Goal: Answer question/provide support: Share knowledge or assist other users

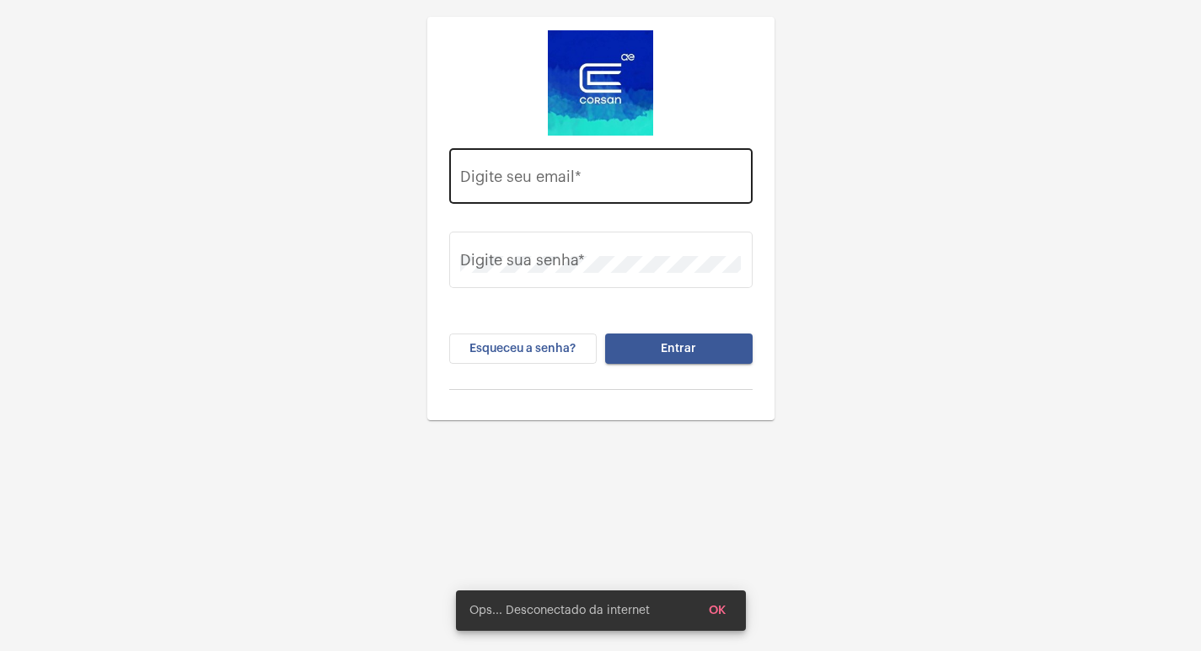
click at [648, 178] on input "Digite seu email *" at bounding box center [600, 180] width 281 height 17
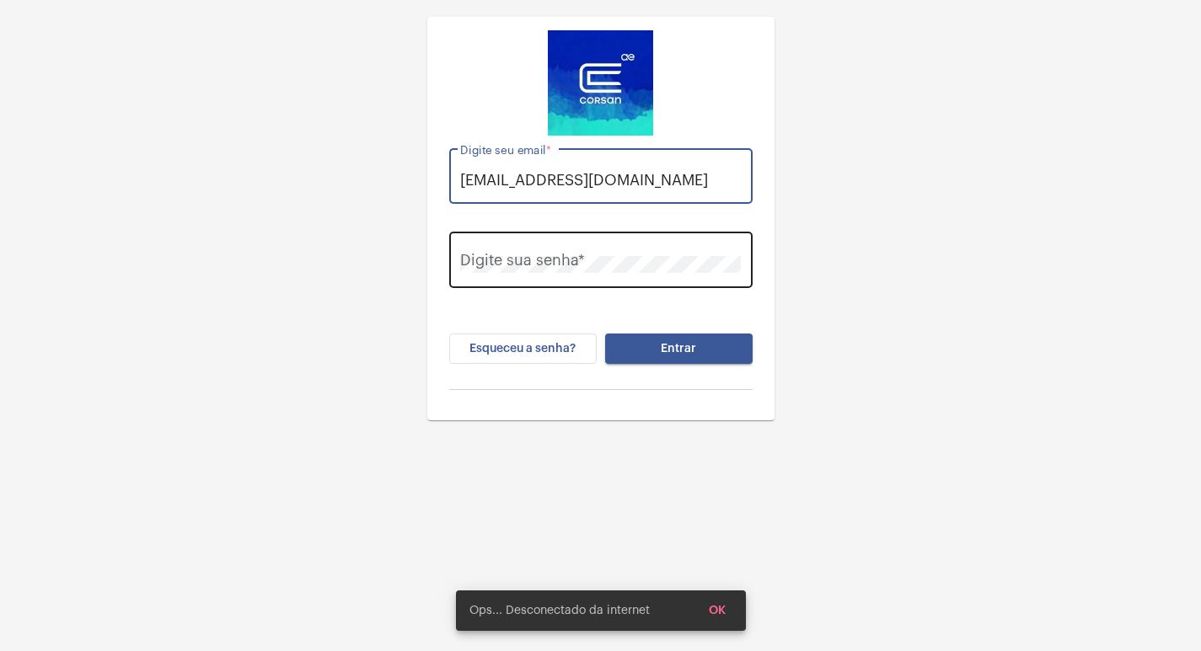
type input "[EMAIL_ADDRESS][DOMAIN_NAME]"
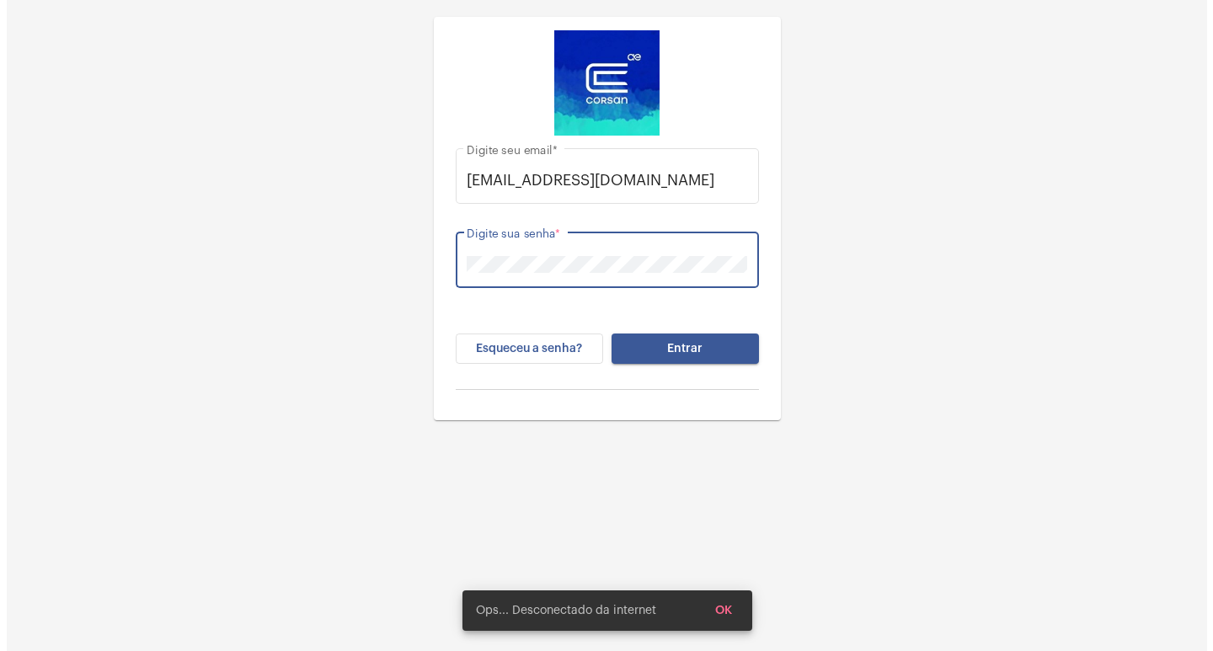
scroll to position [0, 0]
click at [605, 334] on button "Entrar" at bounding box center [678, 349] width 147 height 30
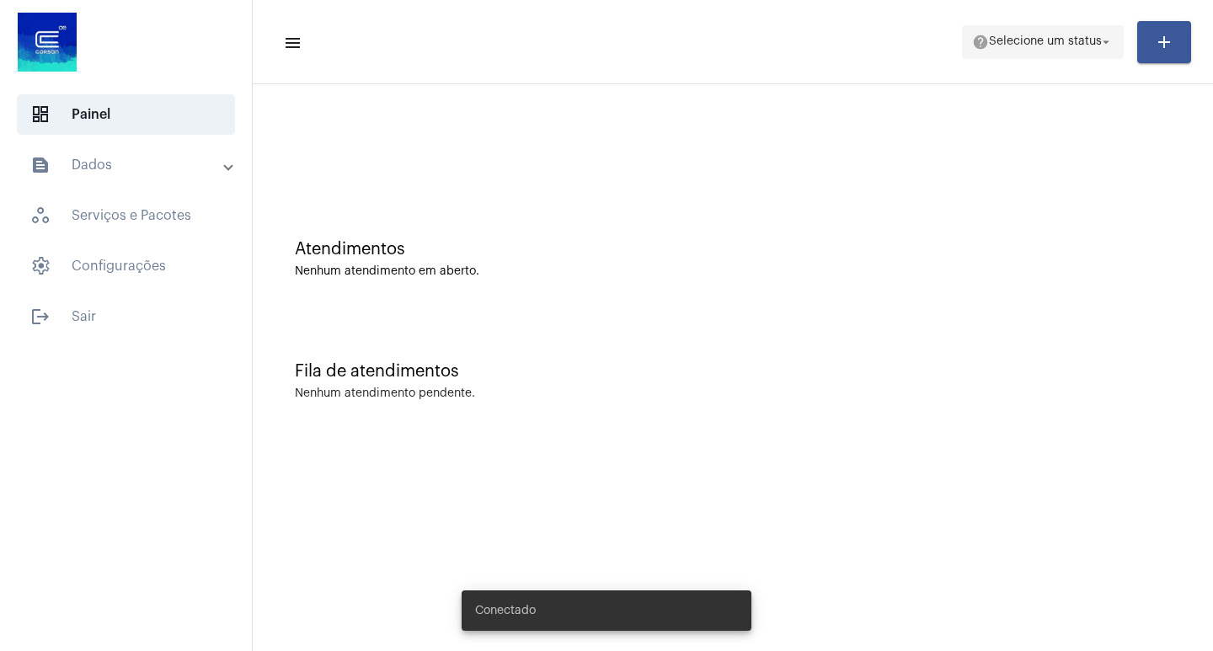
click at [1057, 53] on span "help Selecione um status arrow_drop_down" at bounding box center [1043, 41] width 142 height 30
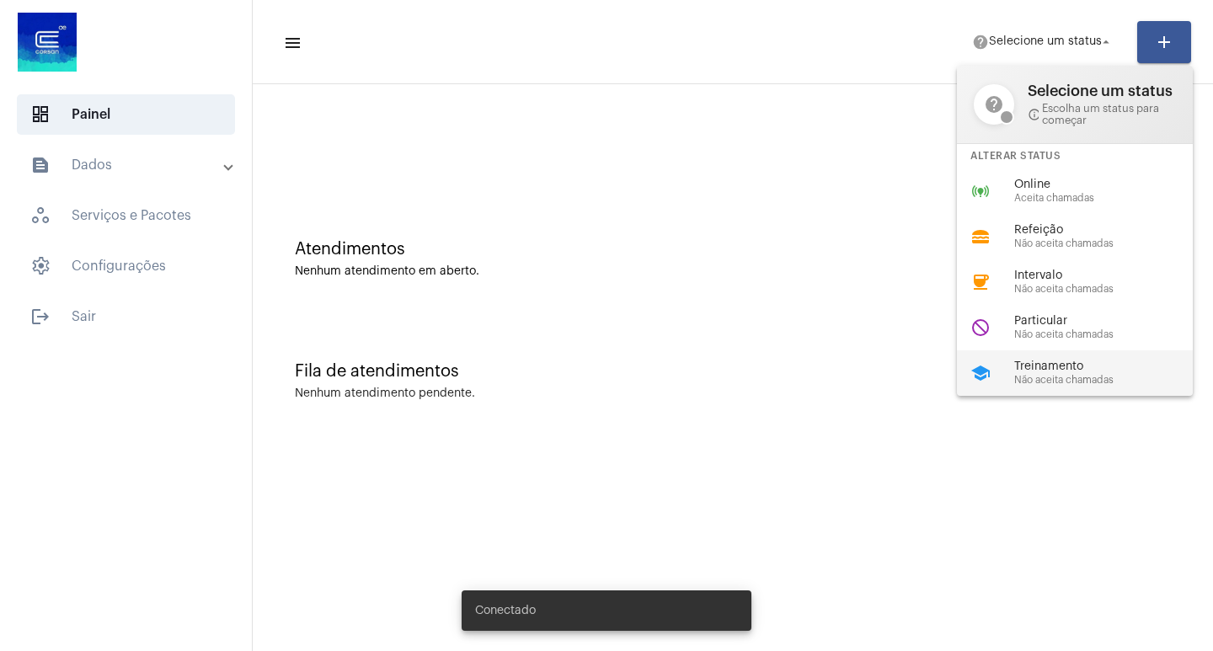
click at [1068, 369] on span "Treinamento" at bounding box center [1110, 367] width 192 height 13
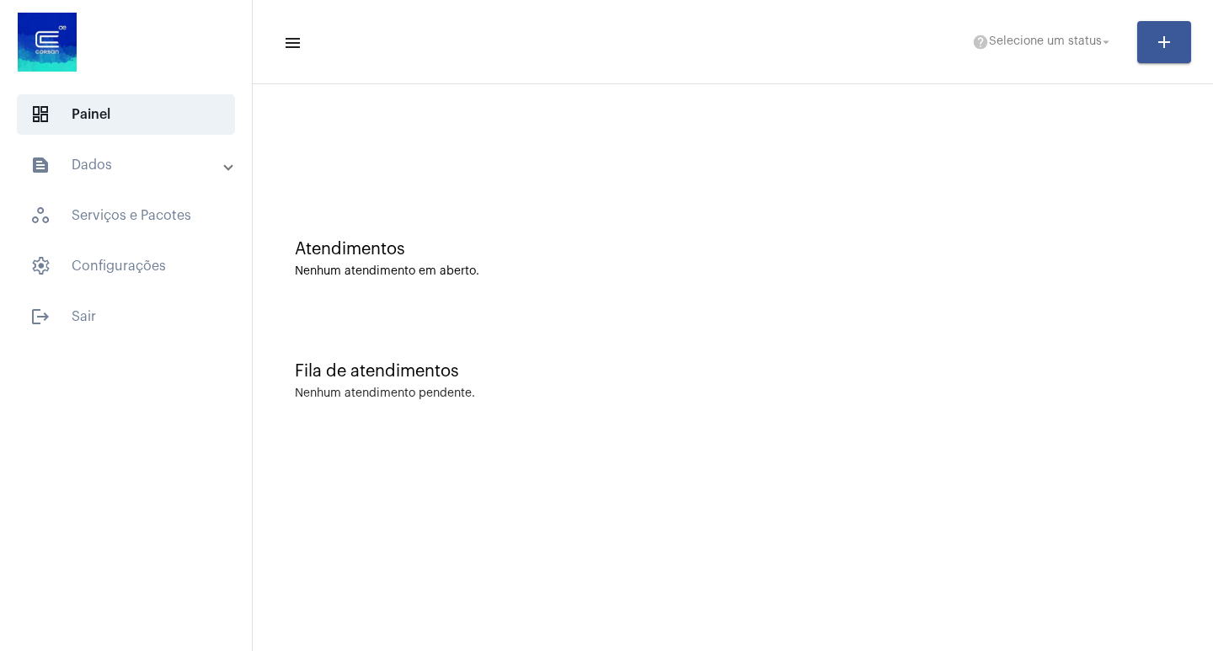
click at [797, 311] on div "Atendimentos Nenhum atendimento em aberto." at bounding box center [733, 251] width 944 height 122
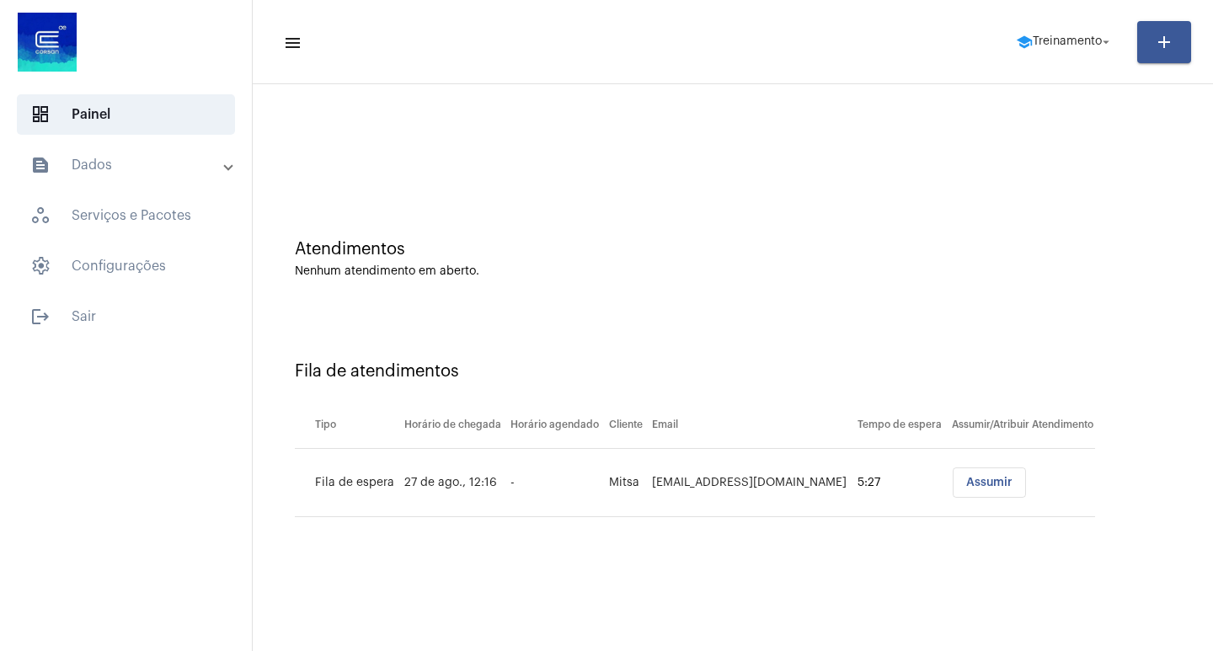
click at [982, 481] on span "Assumir" at bounding box center [989, 483] width 46 height 12
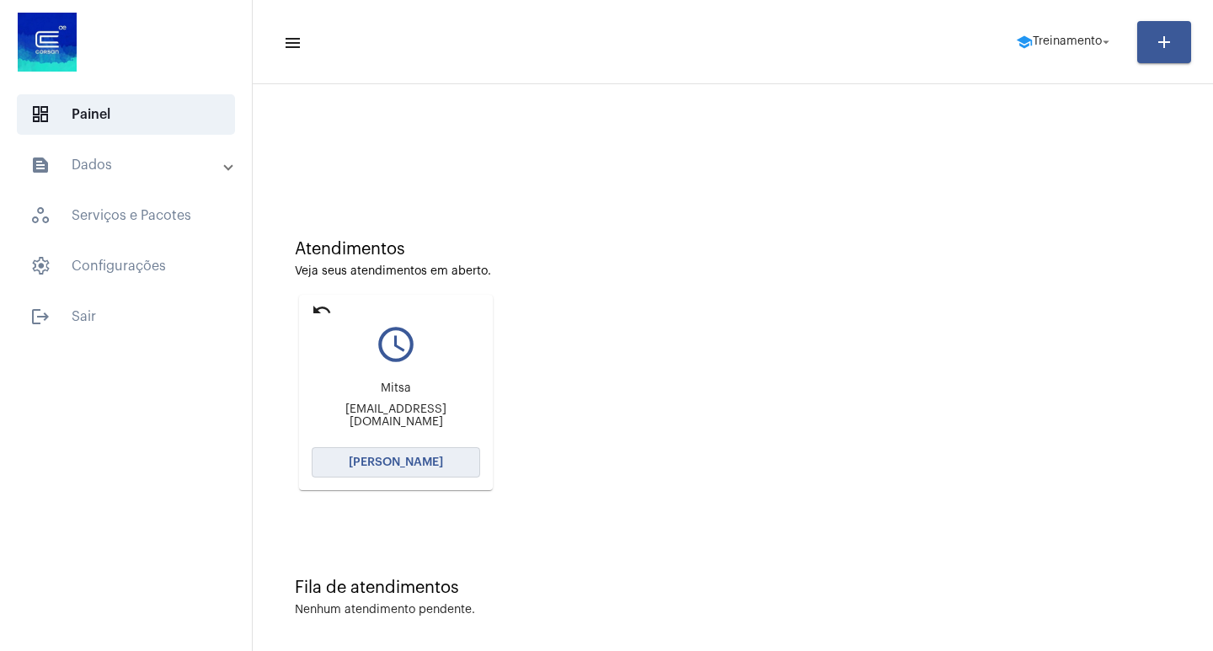
click at [429, 472] on button "[PERSON_NAME]" at bounding box center [396, 462] width 168 height 30
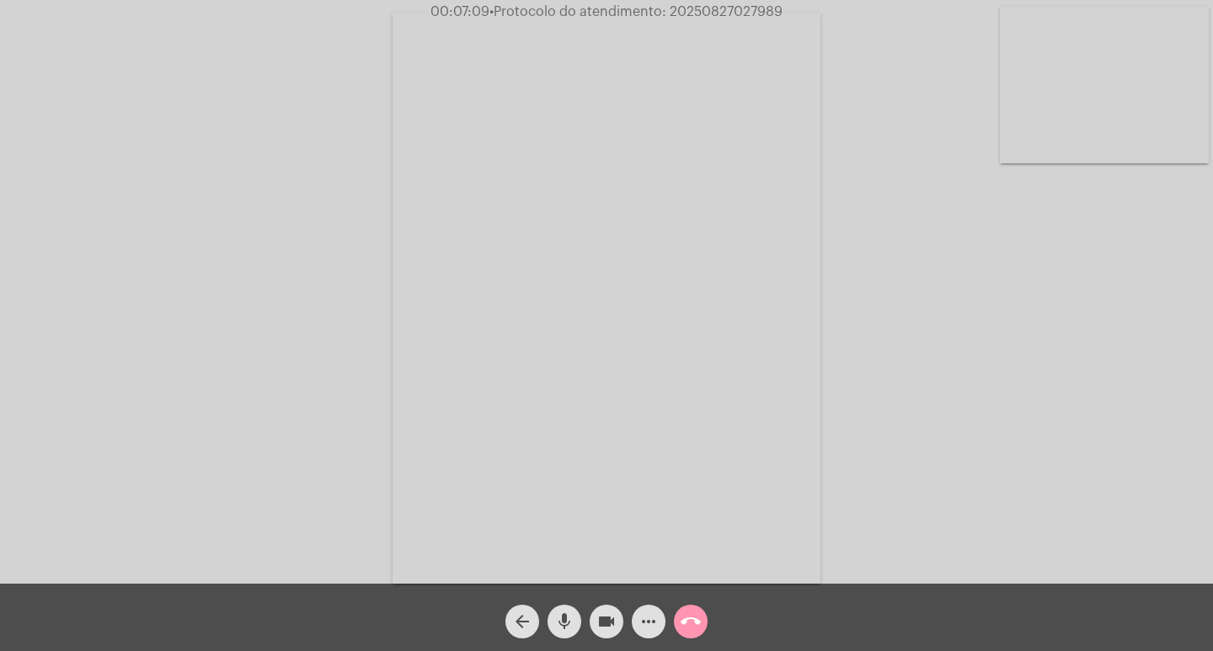
click at [616, 630] on mat-icon "videocam" at bounding box center [606, 622] width 20 height 20
click at [612, 623] on mat-icon "videocam_off" at bounding box center [606, 622] width 20 height 20
click at [616, 612] on mat-icon "videocam" at bounding box center [606, 622] width 20 height 20
click at [602, 606] on span "videocam_off" at bounding box center [606, 622] width 20 height 34
click at [614, 624] on mat-icon "videocam" at bounding box center [606, 622] width 20 height 20
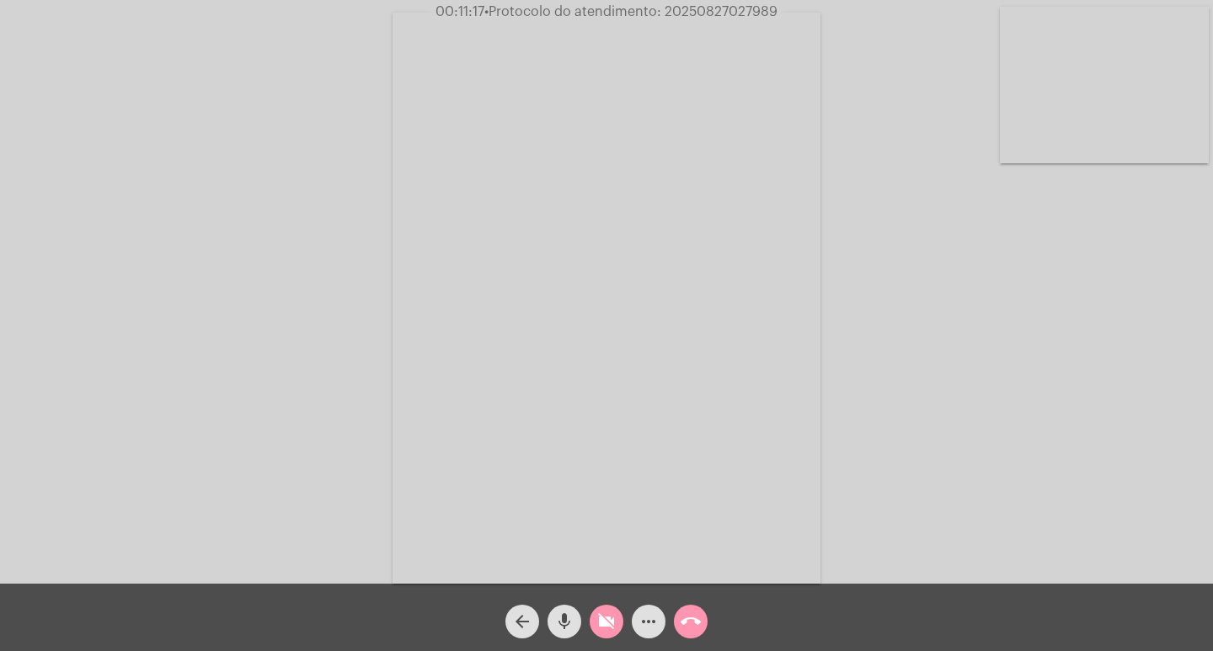
click at [928, 484] on div "Acessando Câmera e Microfone..." at bounding box center [607, 296] width 1210 height 584
click at [643, 619] on mat-icon "more_horiz" at bounding box center [649, 622] width 20 height 20
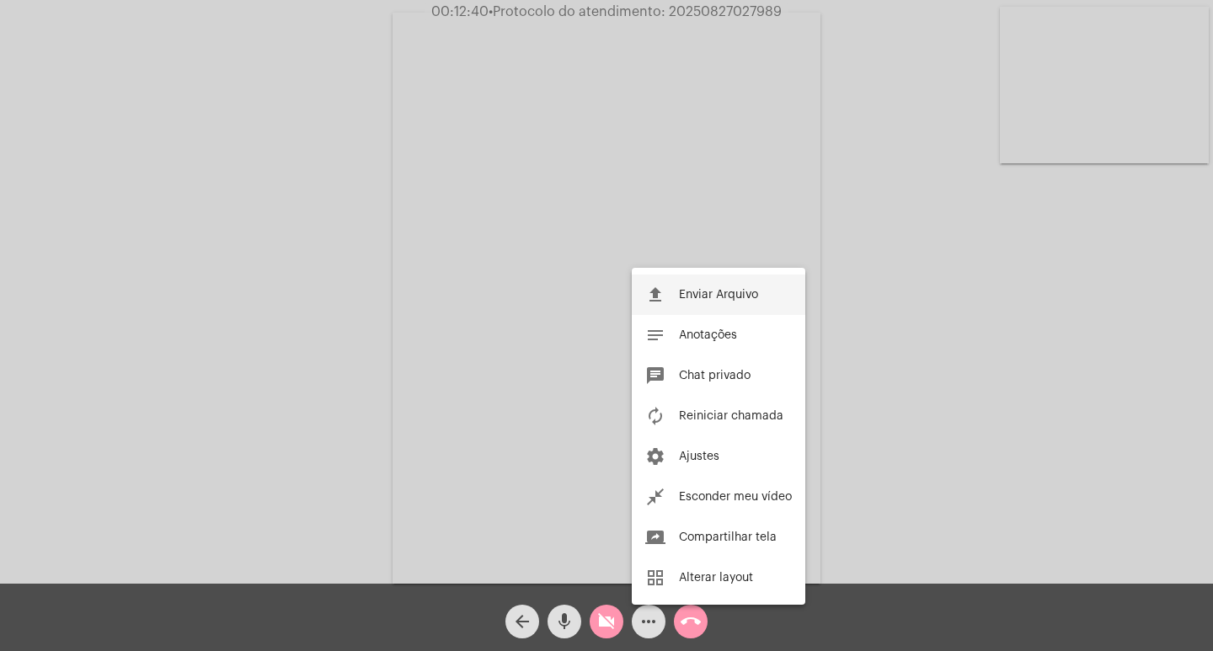
click at [738, 291] on span "Enviar Arquivo" at bounding box center [718, 295] width 79 height 12
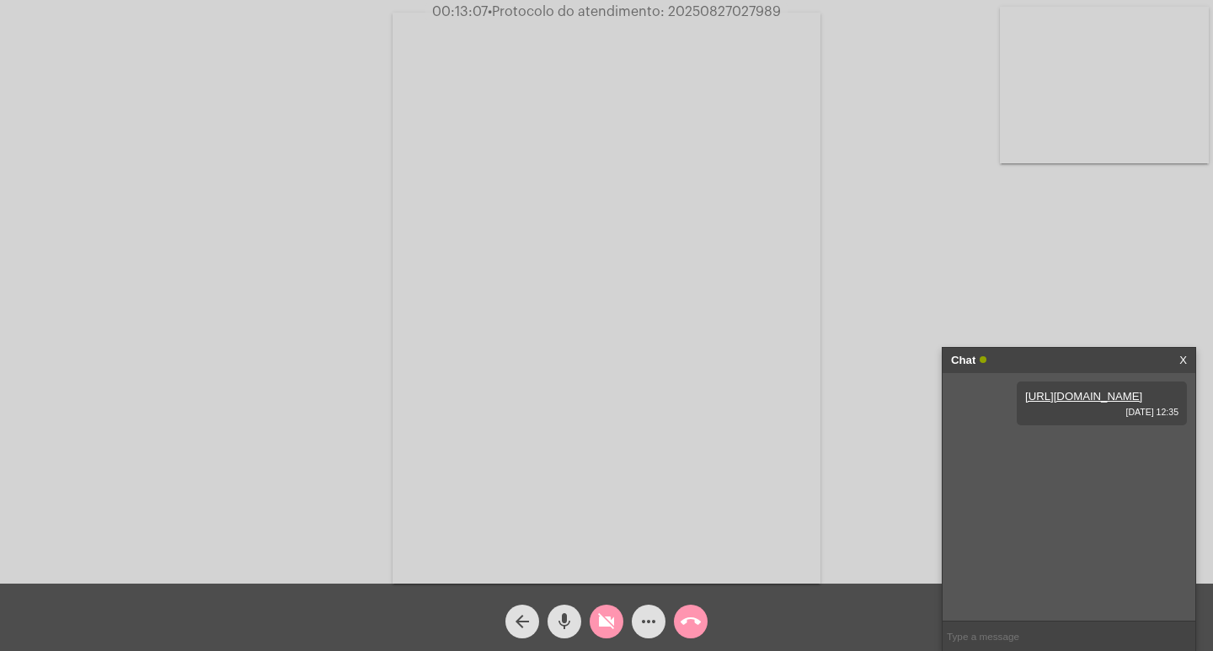
click at [607, 617] on mat-icon "videocam_off" at bounding box center [606, 622] width 20 height 20
drag, startPoint x: 666, startPoint y: 11, endPoint x: 796, endPoint y: 14, distance: 130.6
click at [796, 14] on div "00:13:27 • Protocolo do atendimento: 20250827027989" at bounding box center [606, 11] width 1213 height 15
copy span "20250827027989"
click at [972, 639] on input "text" at bounding box center [1069, 636] width 253 height 29
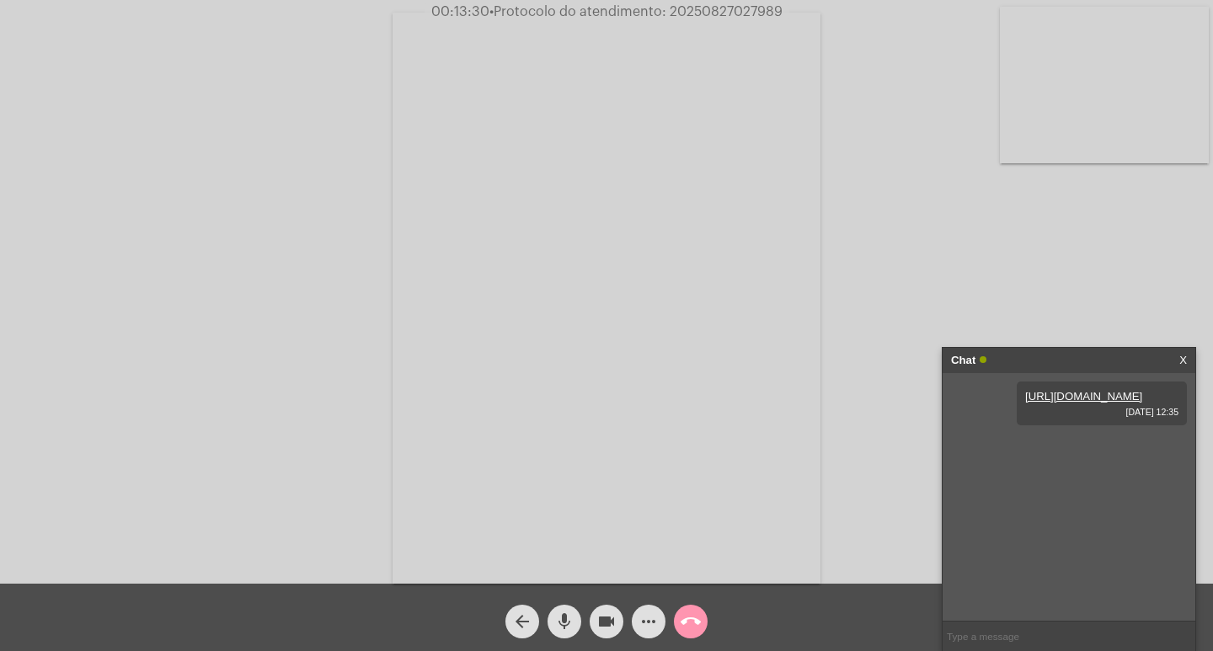
paste input "20250827027989"
type input "20250827027989"
click at [1055, 629] on input "20250827027989" at bounding box center [1069, 636] width 253 height 29
click at [612, 616] on mat-icon "videocam" at bounding box center [606, 622] width 20 height 20
click at [645, 625] on mat-icon "more_horiz" at bounding box center [649, 622] width 20 height 20
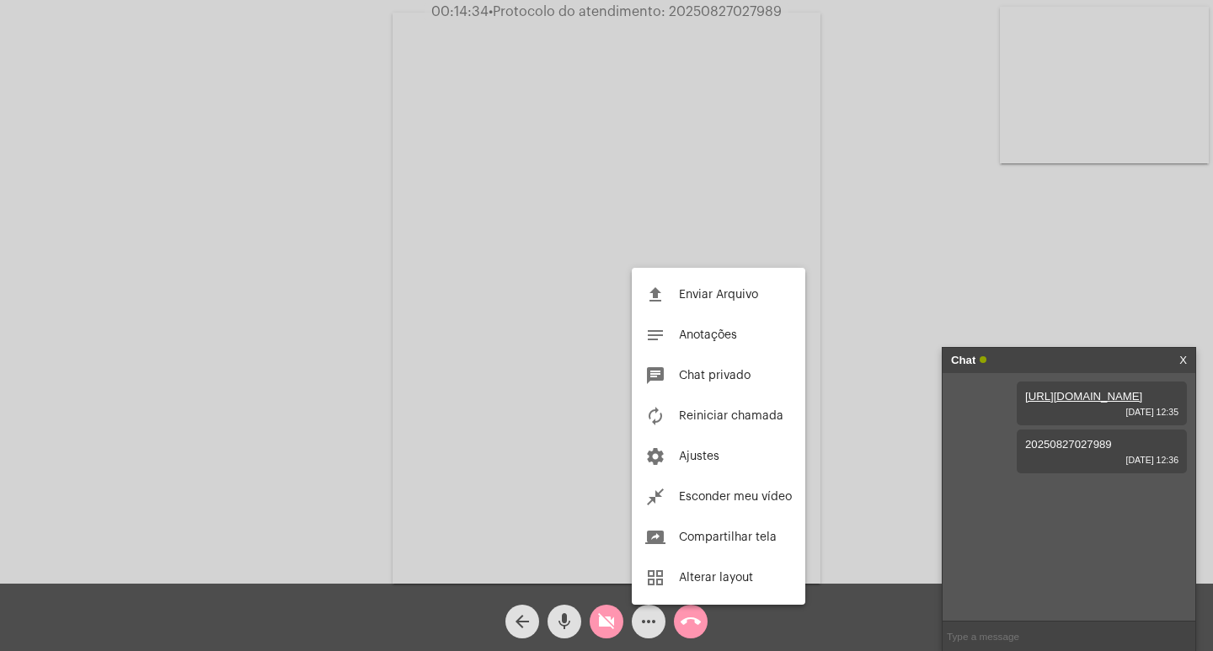
click at [1053, 481] on div at bounding box center [606, 325] width 1213 height 651
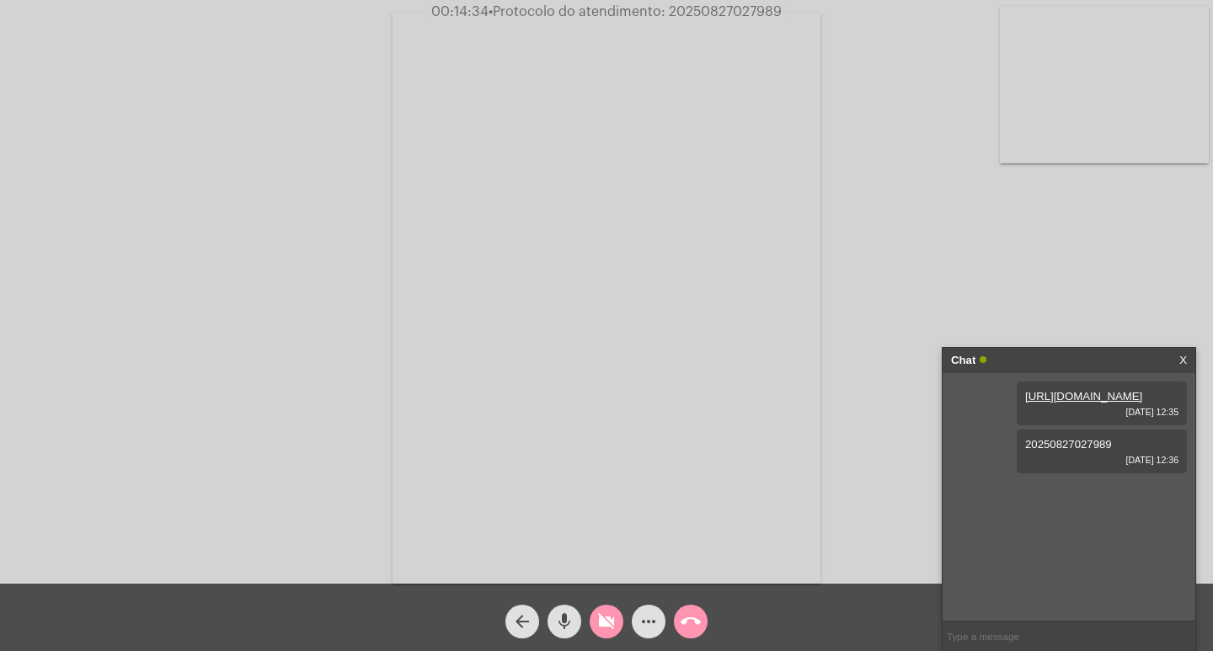
click at [1053, 451] on span "20250827027989" at bounding box center [1068, 444] width 87 height 13
copy span "20250827027989"
click at [643, 626] on mat-icon "more_horiz" at bounding box center [649, 622] width 20 height 20
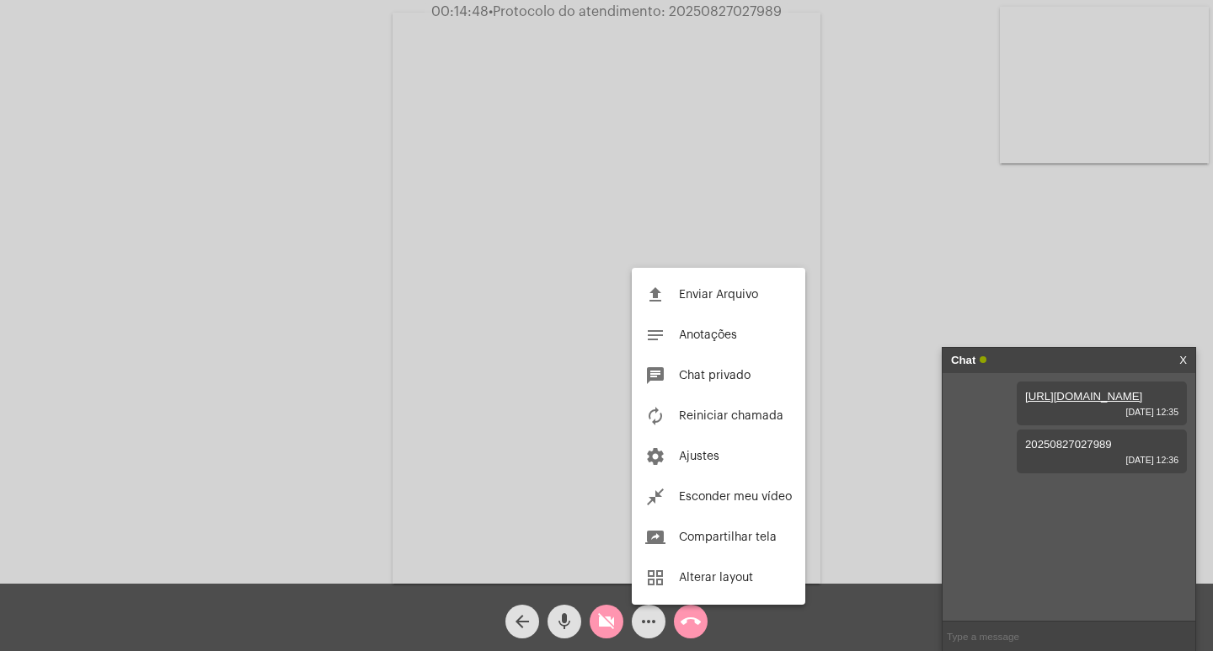
click at [689, 622] on div at bounding box center [606, 325] width 1213 height 651
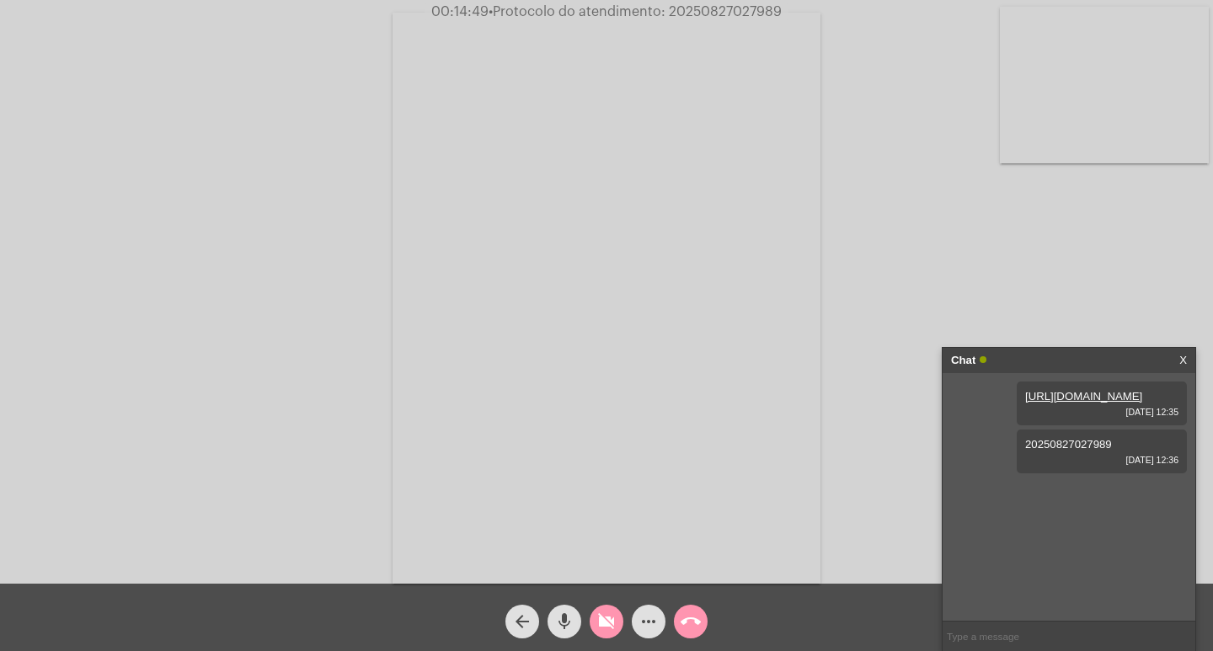
click at [691, 632] on mat-icon "call_end" at bounding box center [691, 622] width 20 height 20
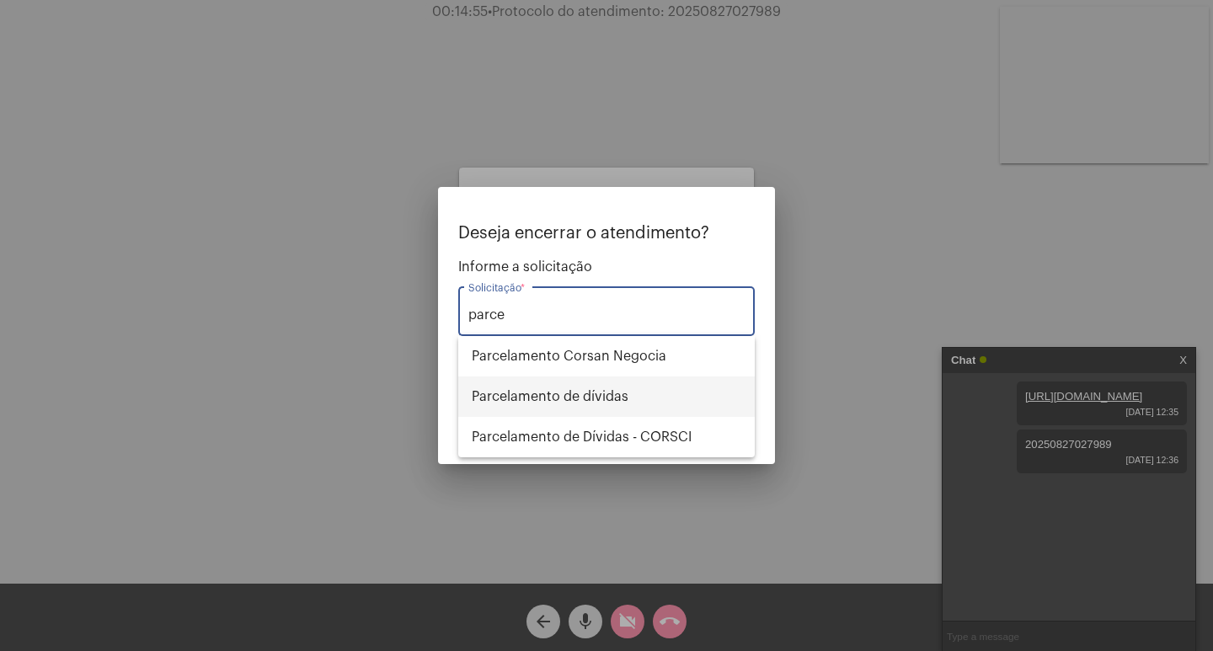
click at [570, 398] on span "Parcelamento de dívidas" at bounding box center [607, 397] width 270 height 40
type input "Parcelamento de dívidas"
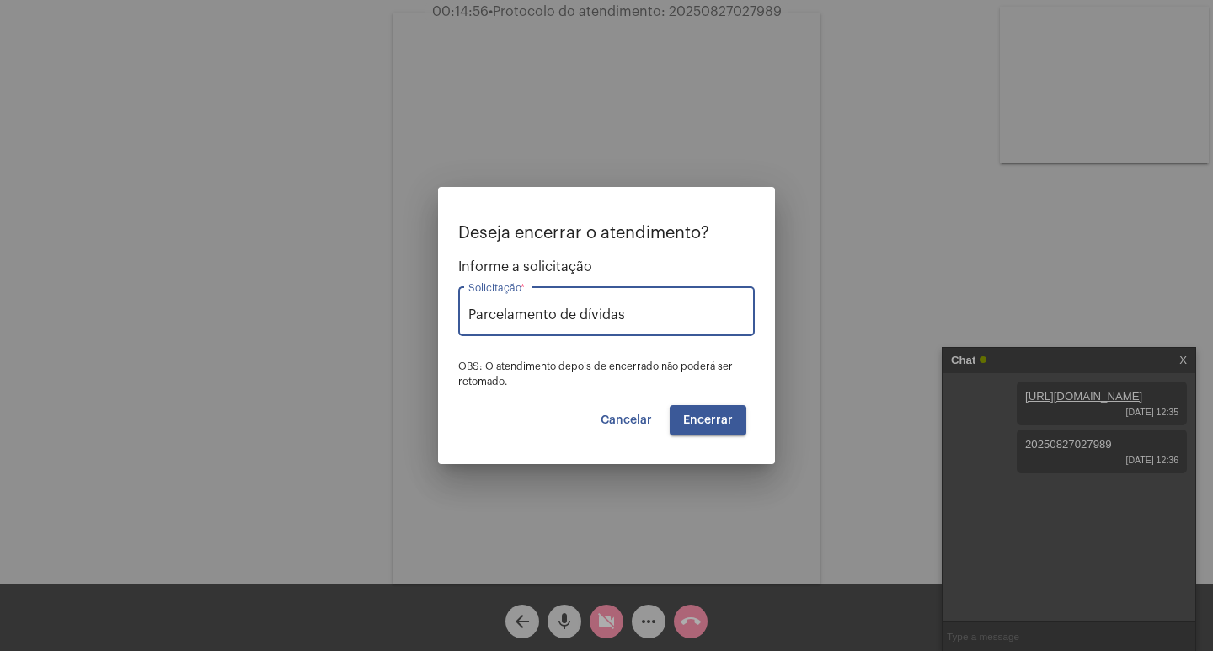
click at [715, 426] on button "Encerrar" at bounding box center [708, 420] width 77 height 30
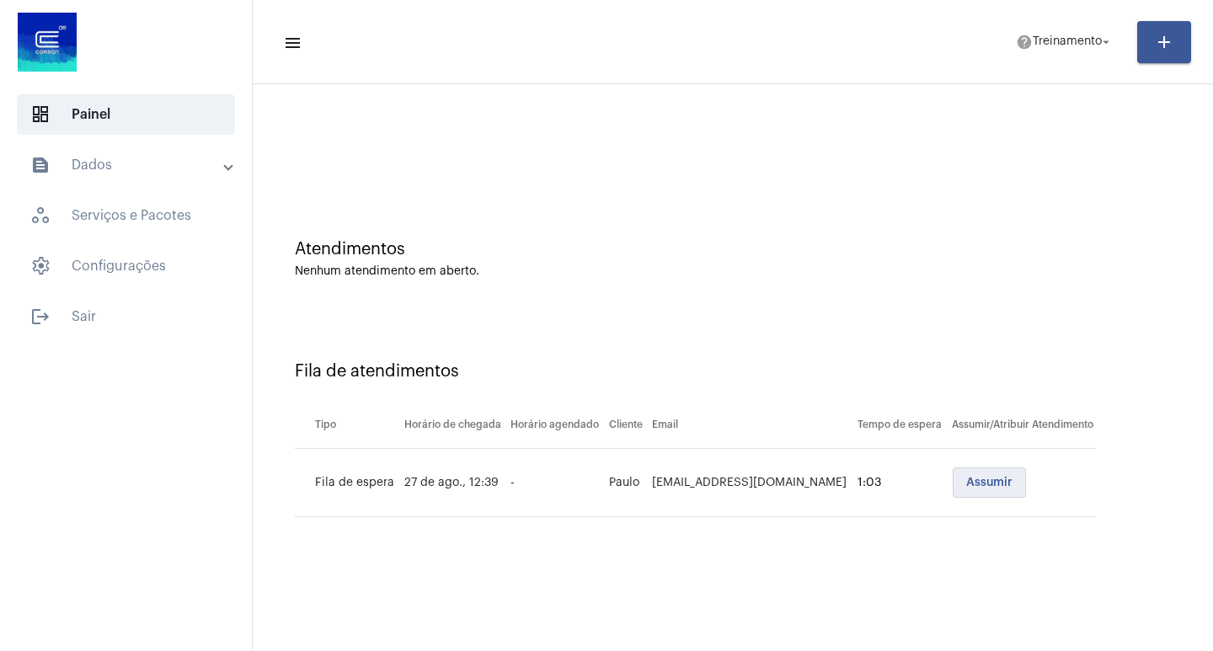
click at [971, 492] on button "Assumir" at bounding box center [989, 483] width 73 height 30
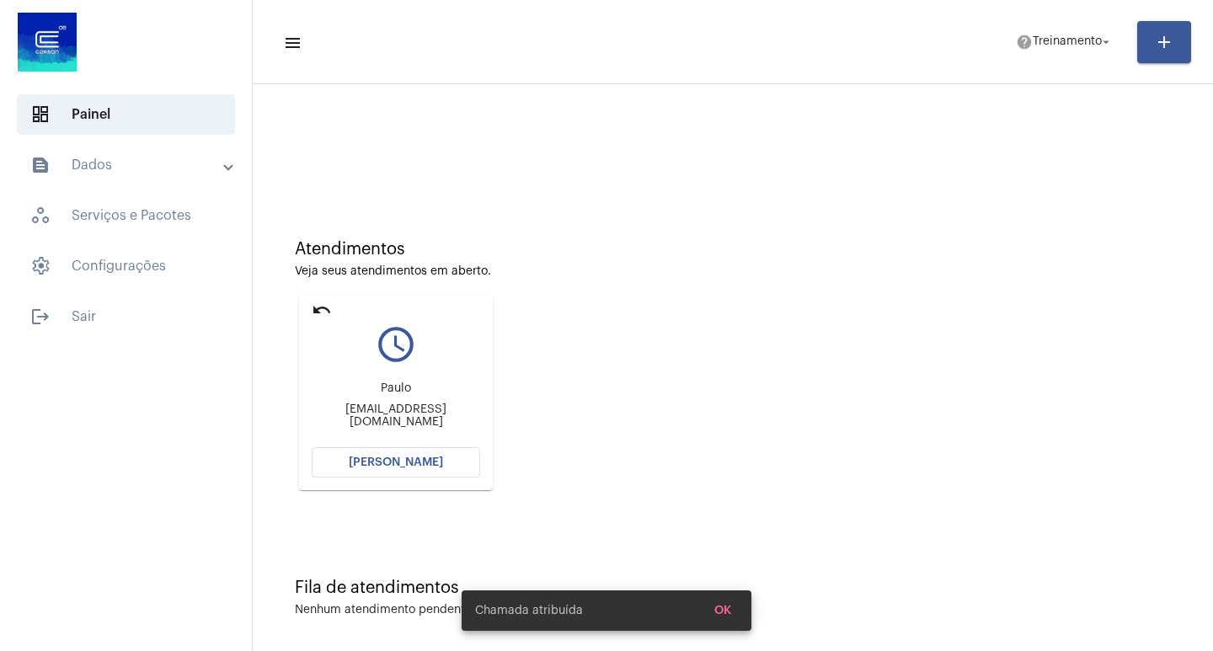
click at [374, 467] on span "[PERSON_NAME]" at bounding box center [396, 463] width 94 height 12
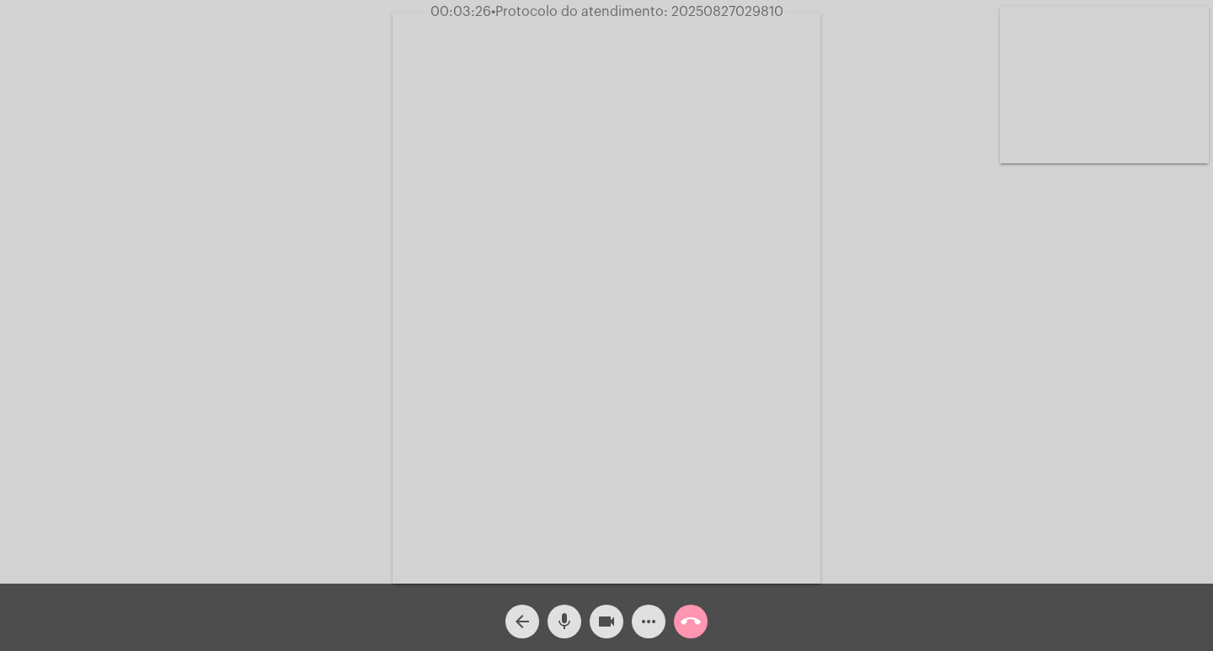
drag, startPoint x: 672, startPoint y: 7, endPoint x: 815, endPoint y: 23, distance: 143.3
click at [815, 23] on app-call "00:03:26 • Protocolo do atendimento: 20250827029810 Acessando Câmera e Microfon…" at bounding box center [606, 325] width 1213 height 651
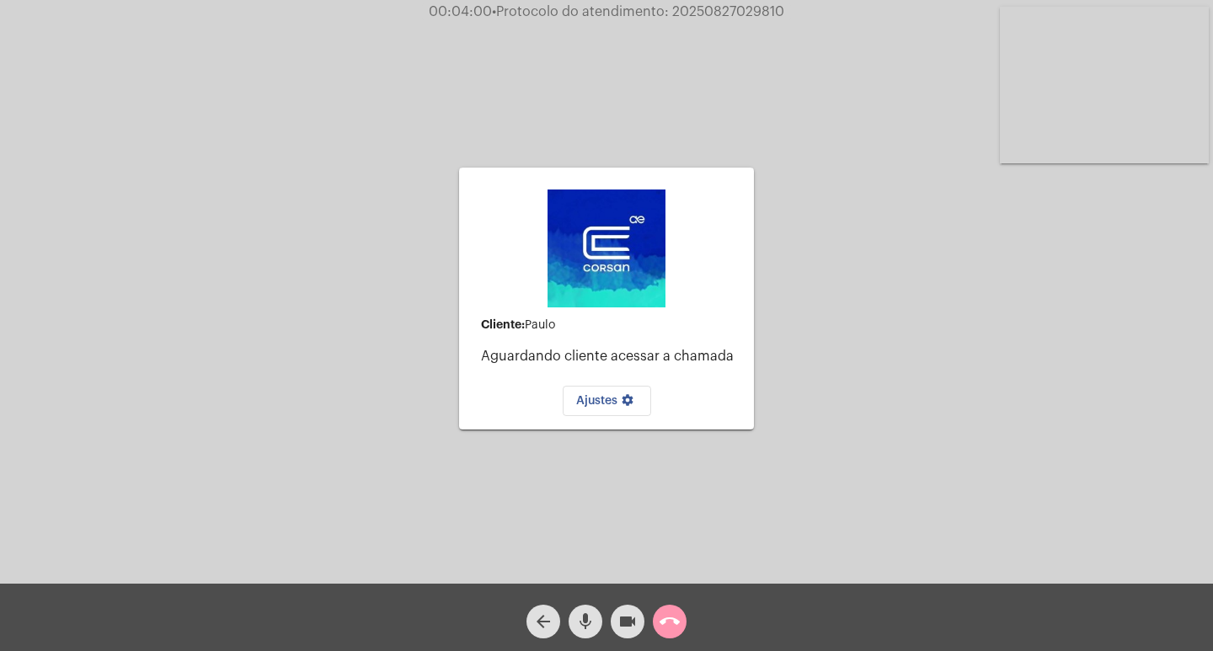
click at [673, 613] on mat-icon "call_end" at bounding box center [670, 622] width 20 height 20
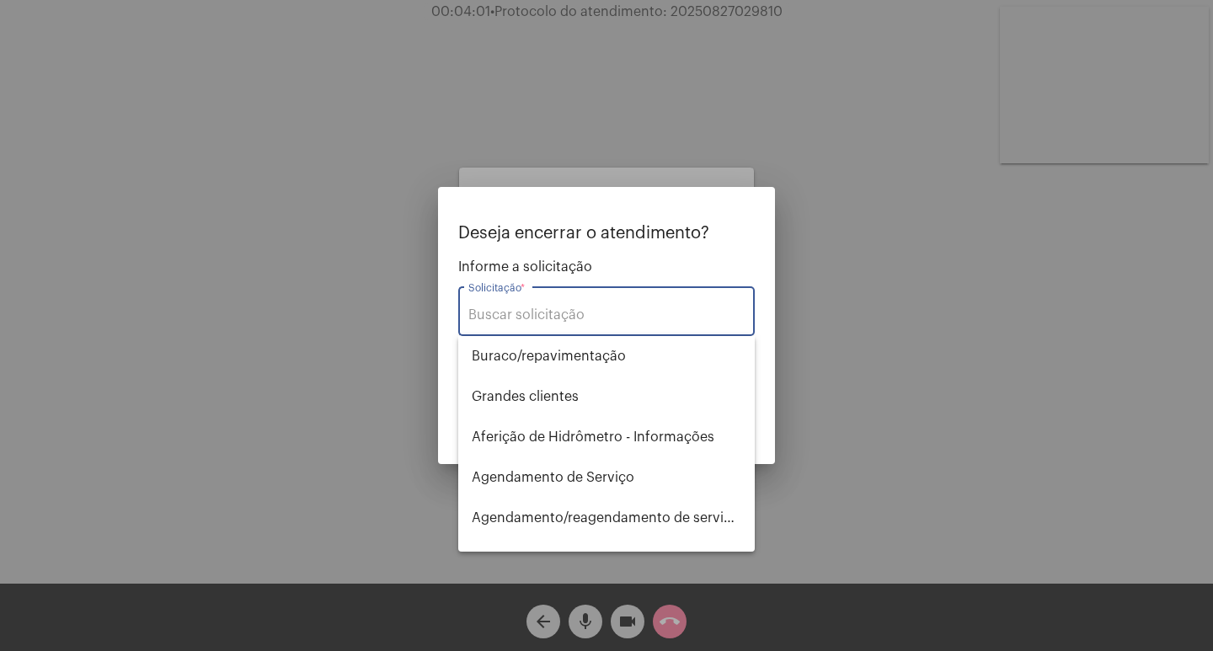
click at [562, 324] on div "Solicitação *" at bounding box center [606, 309] width 276 height 53
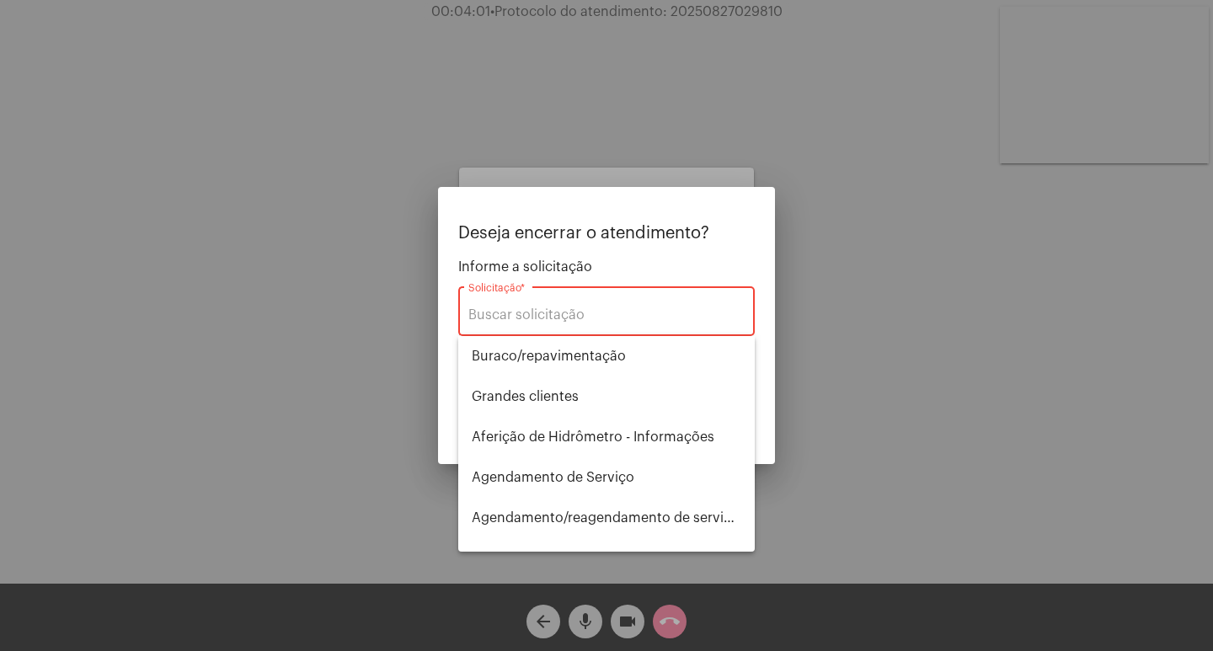
click at [561, 324] on div "Solicitação *" at bounding box center [606, 309] width 276 height 53
click at [559, 316] on input "Solicitação *" at bounding box center [606, 315] width 276 height 15
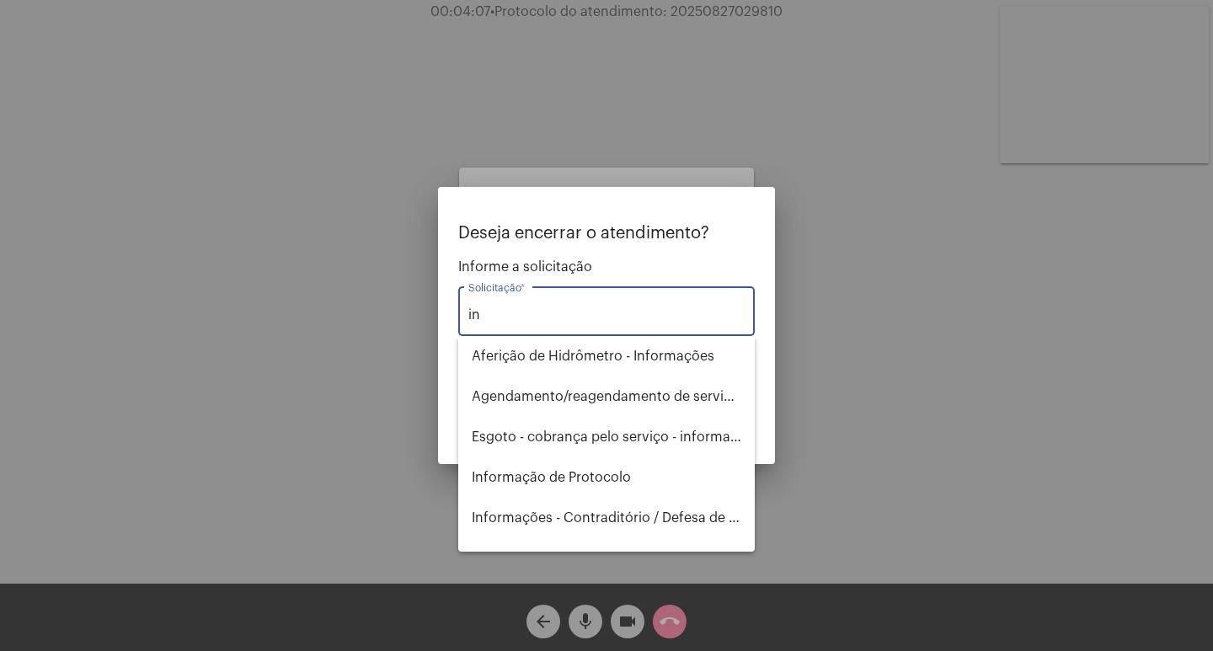
type input "i"
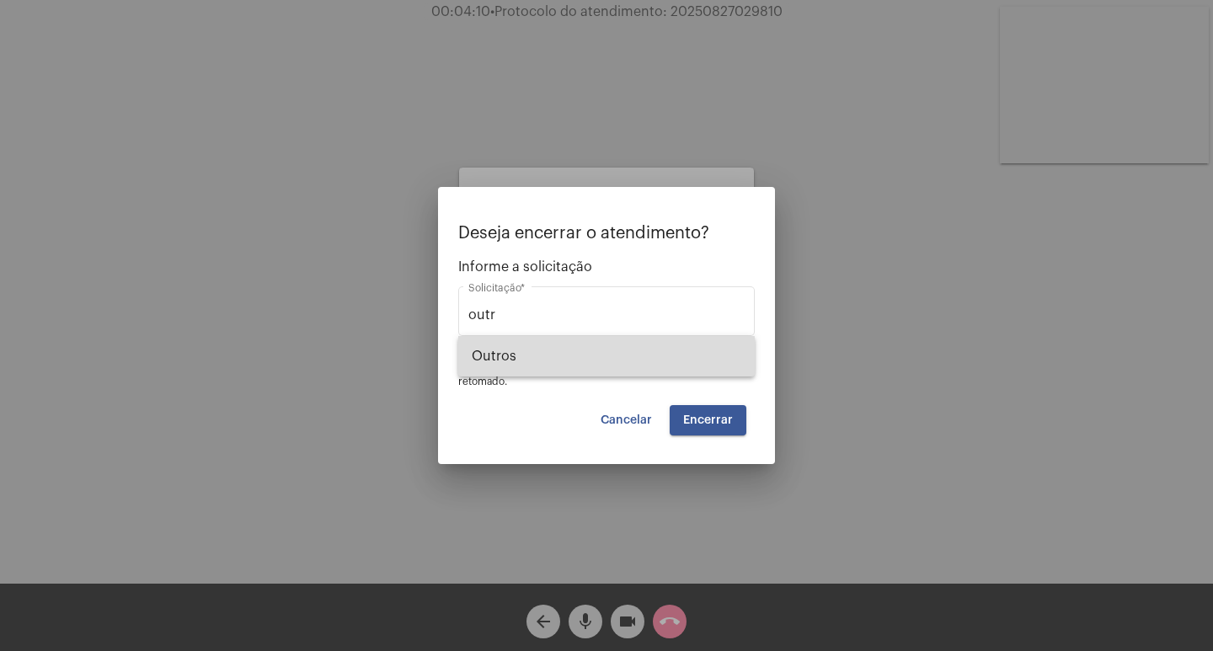
click at [533, 376] on span "Outros" at bounding box center [607, 356] width 270 height 40
type input "Outros"
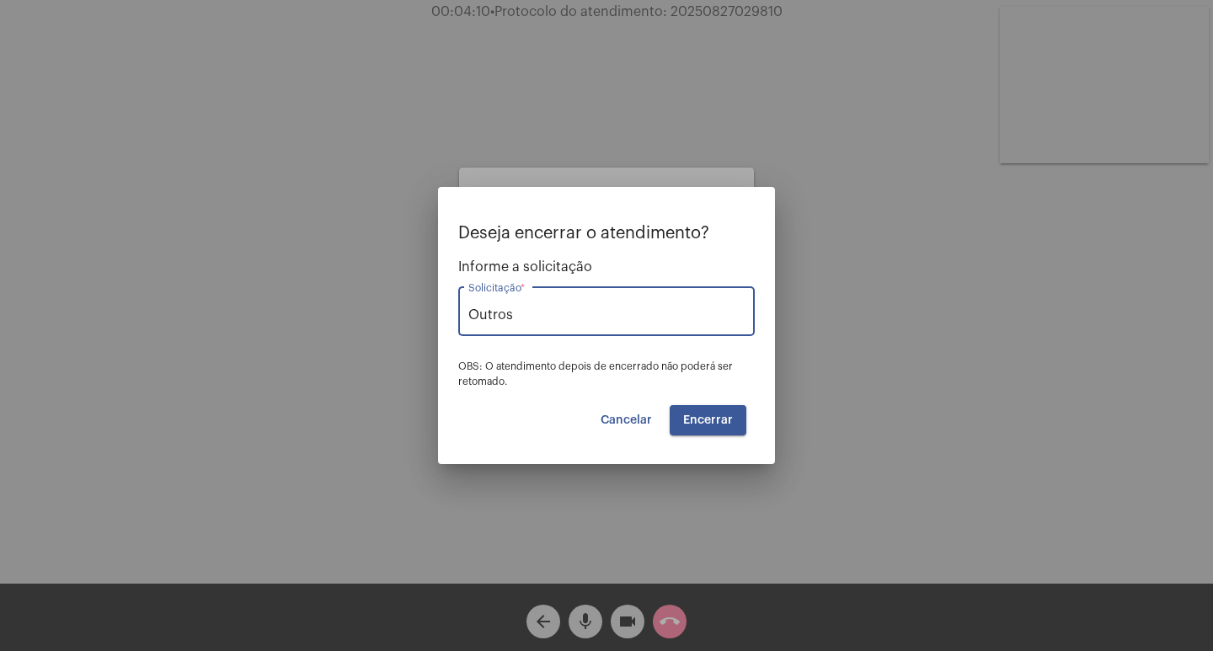
click at [704, 426] on button "Encerrar" at bounding box center [708, 420] width 77 height 30
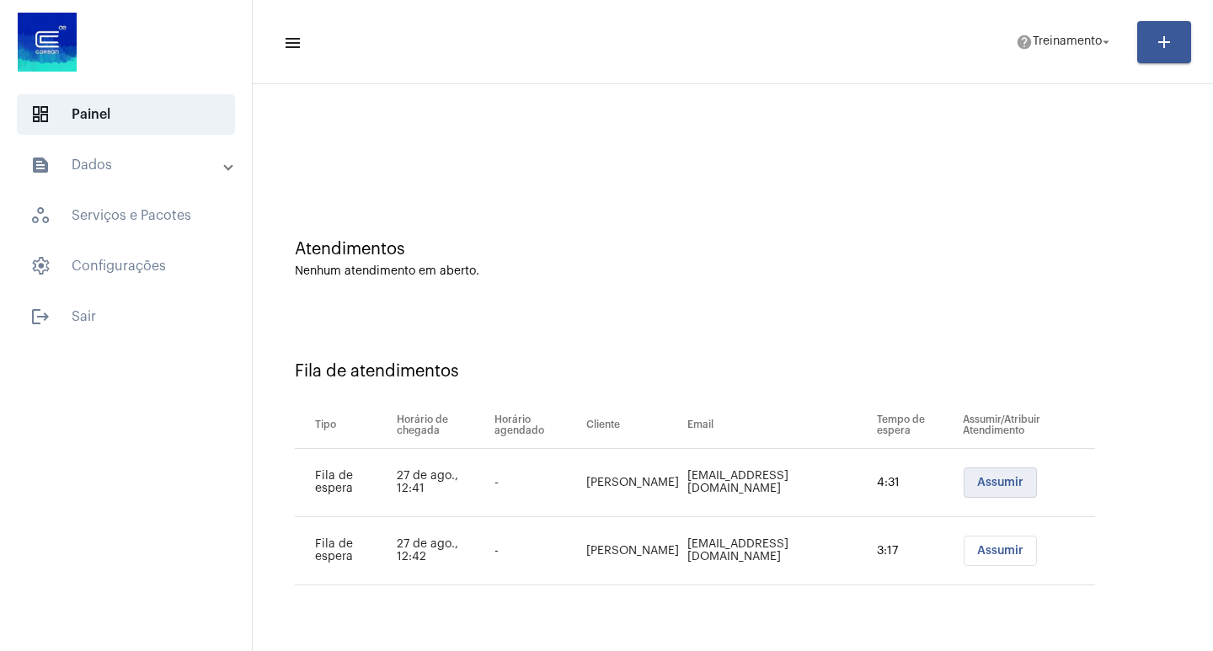
click at [977, 479] on span "Assumir" at bounding box center [1000, 483] width 46 height 12
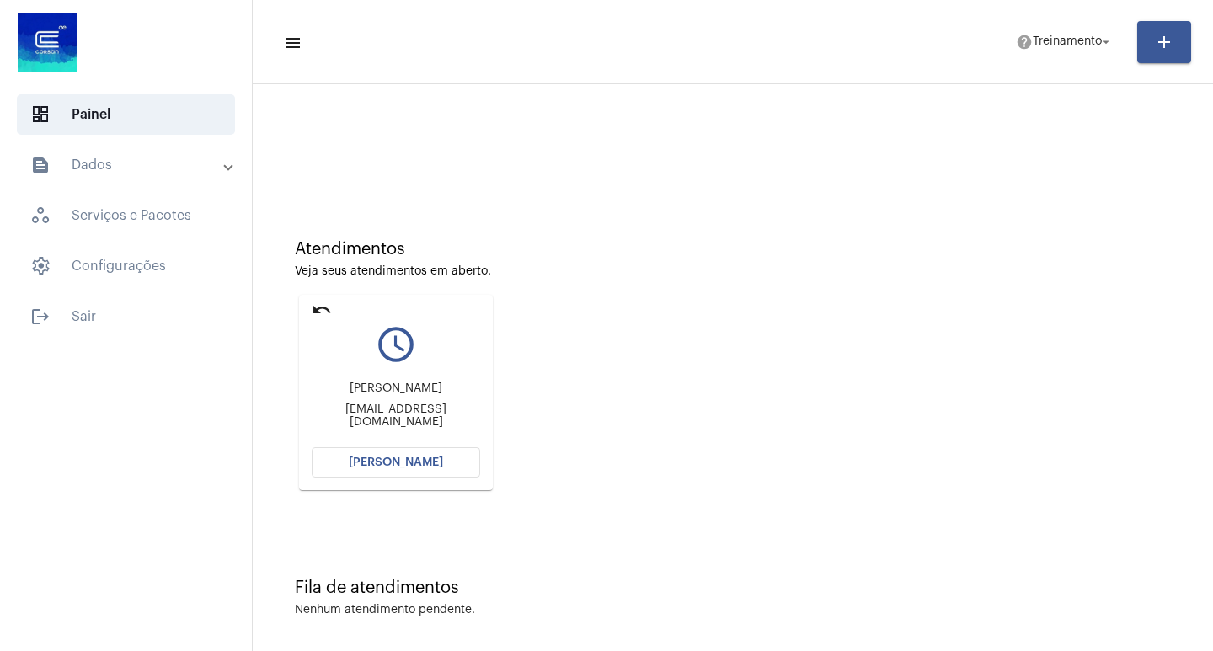
click at [414, 461] on span "[PERSON_NAME]" at bounding box center [396, 463] width 94 height 12
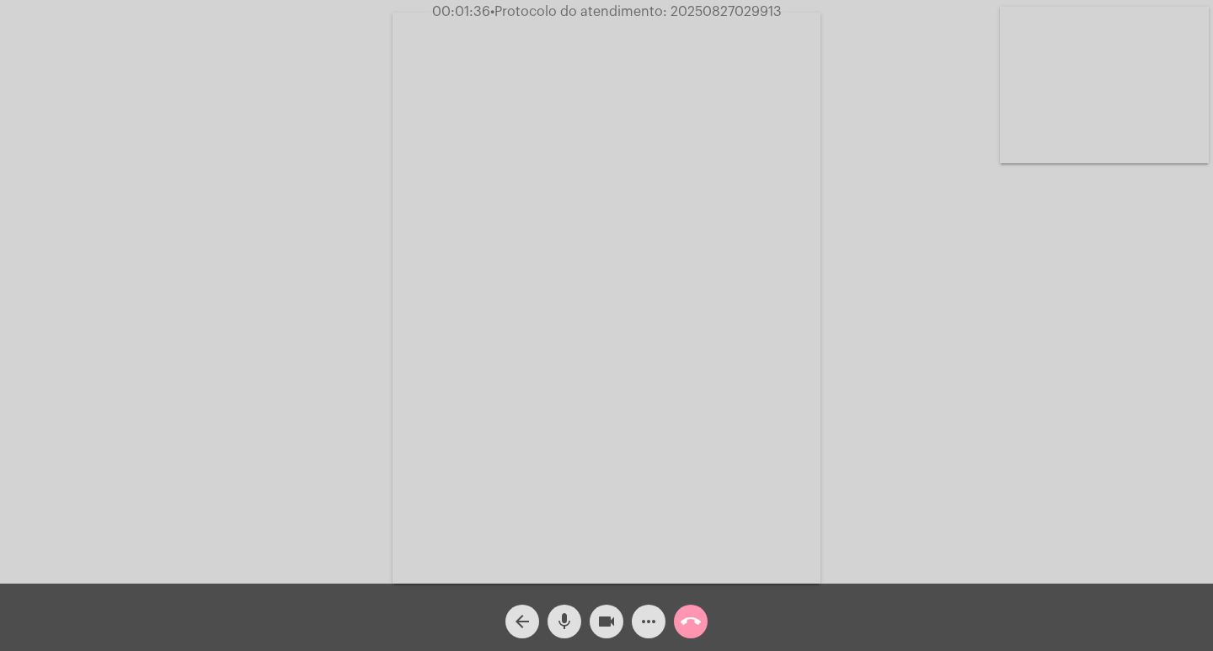
click at [646, 625] on mat-icon "more_horiz" at bounding box center [649, 622] width 20 height 20
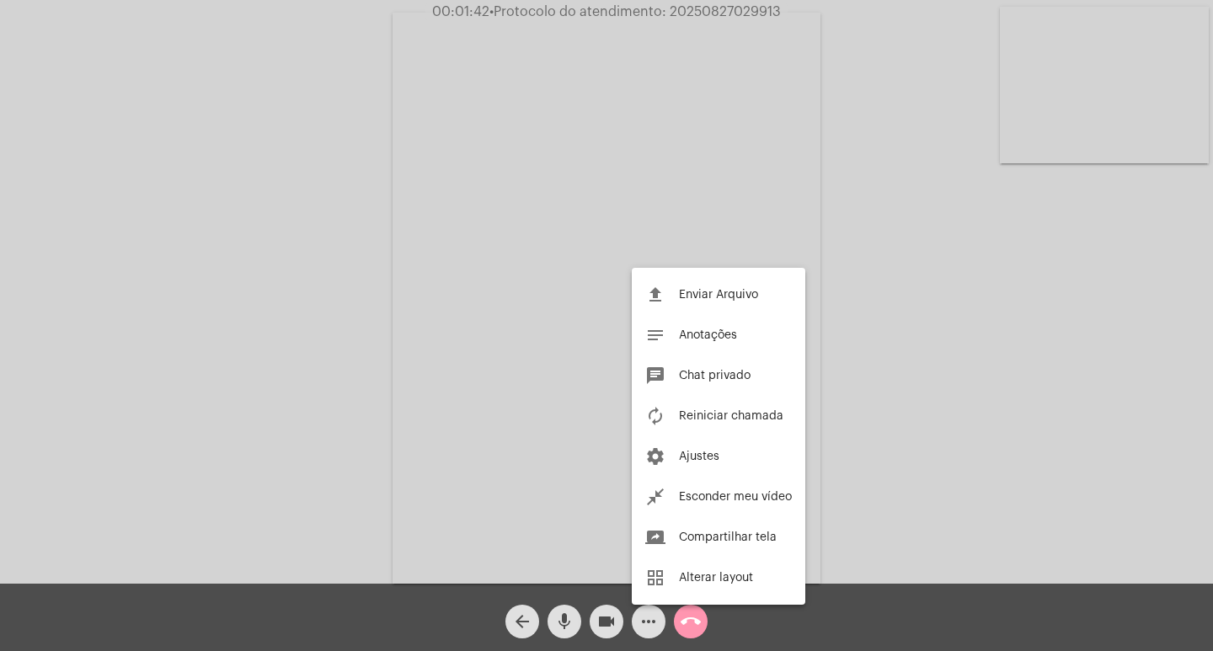
click at [319, 227] on div at bounding box center [606, 325] width 1213 height 651
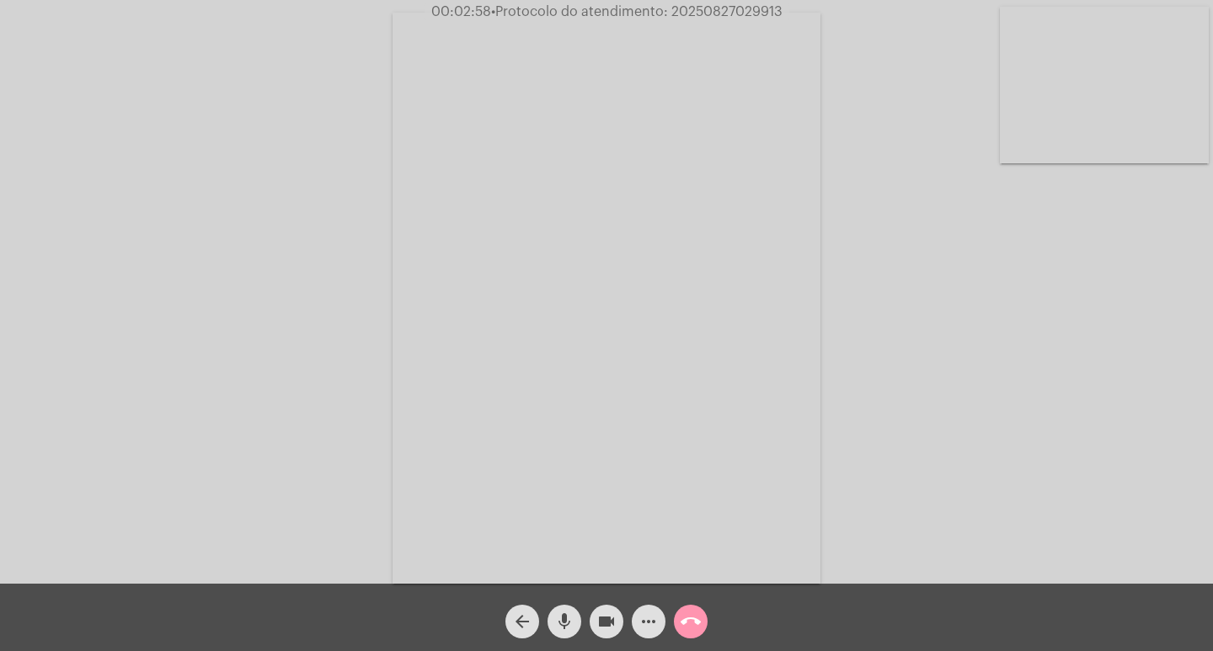
click at [596, 612] on button "videocam" at bounding box center [607, 622] width 34 height 34
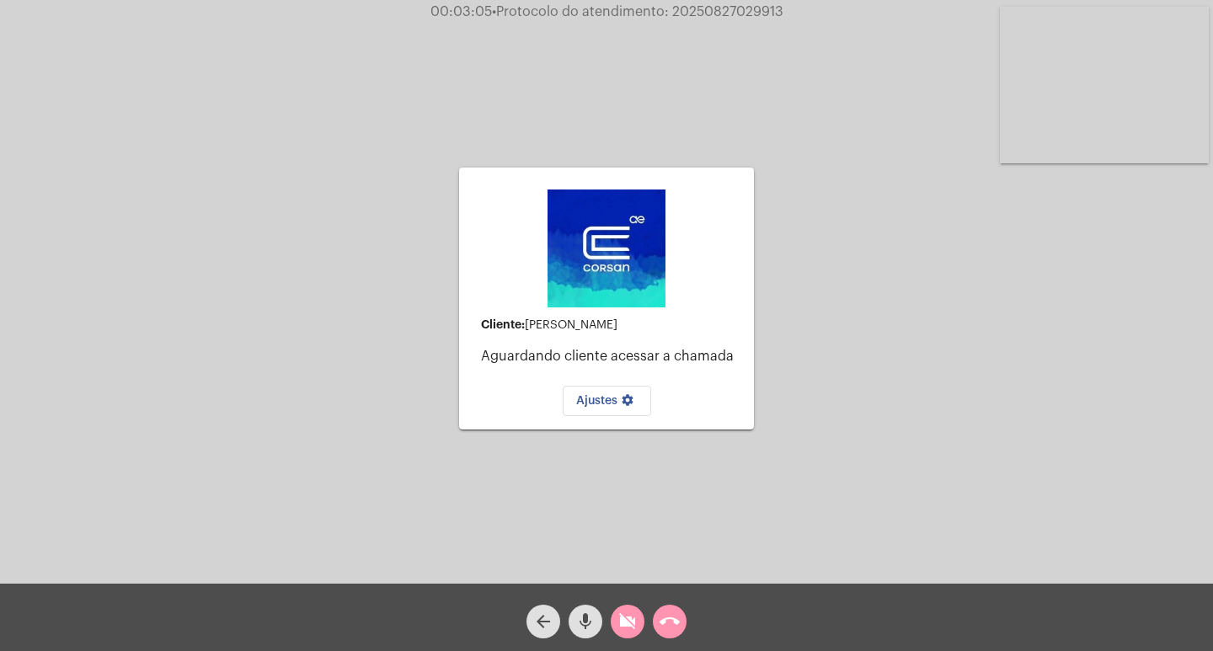
click at [631, 617] on mat-icon "videocam_off" at bounding box center [628, 622] width 20 height 20
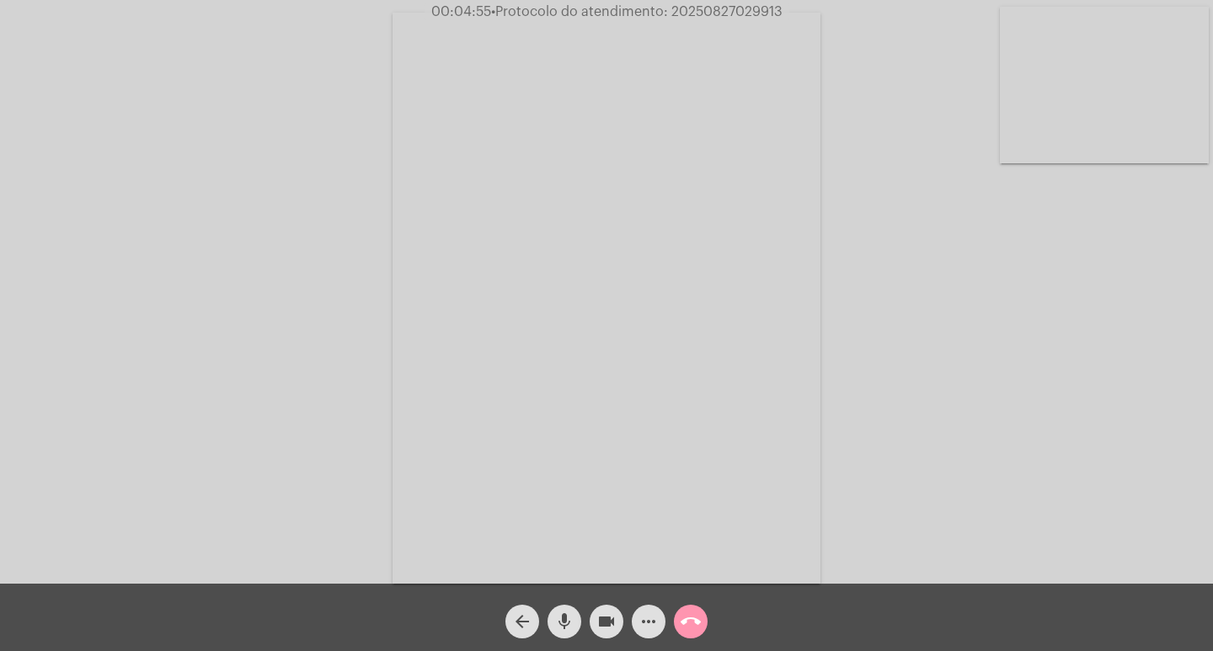
click at [730, 12] on span "• Protocolo do atendimento: 20250827029913" at bounding box center [636, 11] width 291 height 13
copy span "20250827029913"
drag, startPoint x: 601, startPoint y: 313, endPoint x: 751, endPoint y: 586, distance: 310.7
click at [601, 313] on video at bounding box center [607, 298] width 428 height 571
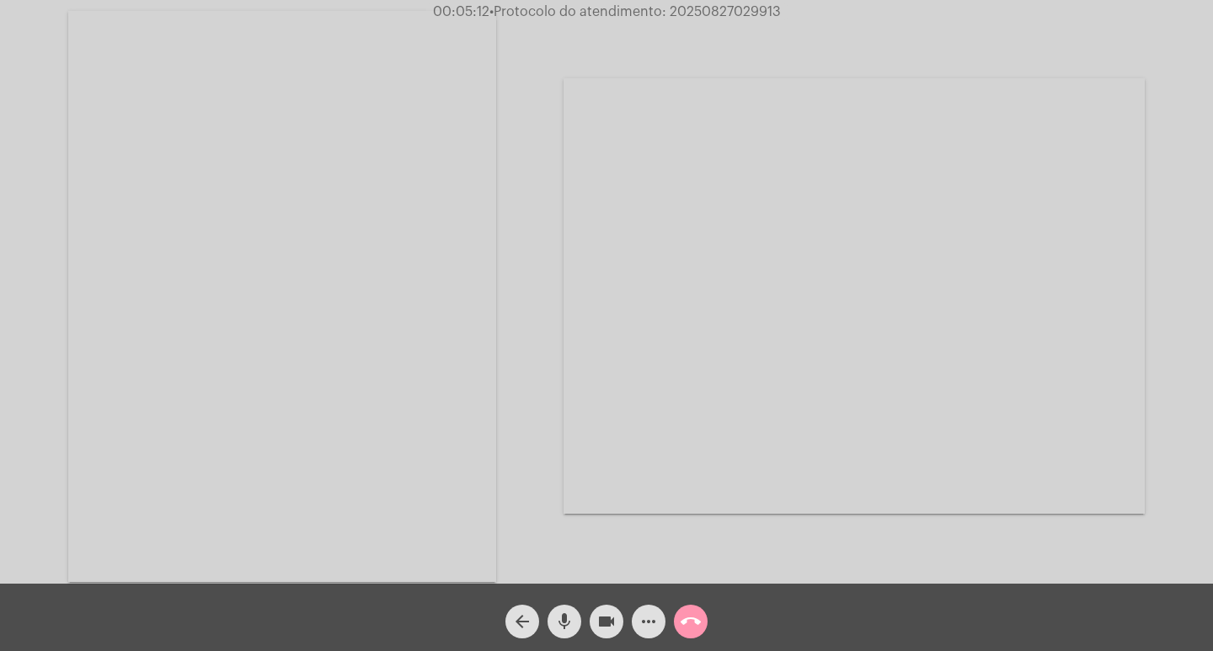
click at [684, 620] on mat-icon "call_end" at bounding box center [691, 622] width 20 height 20
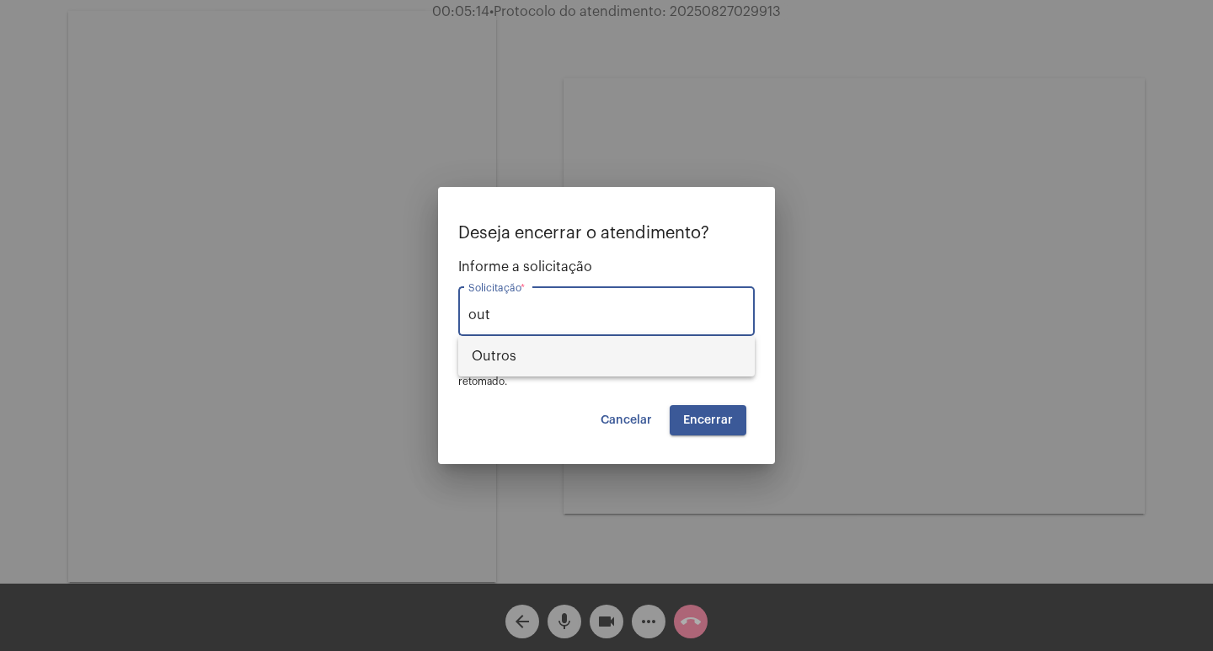
click at [465, 345] on mat-option "Outros" at bounding box center [606, 356] width 297 height 40
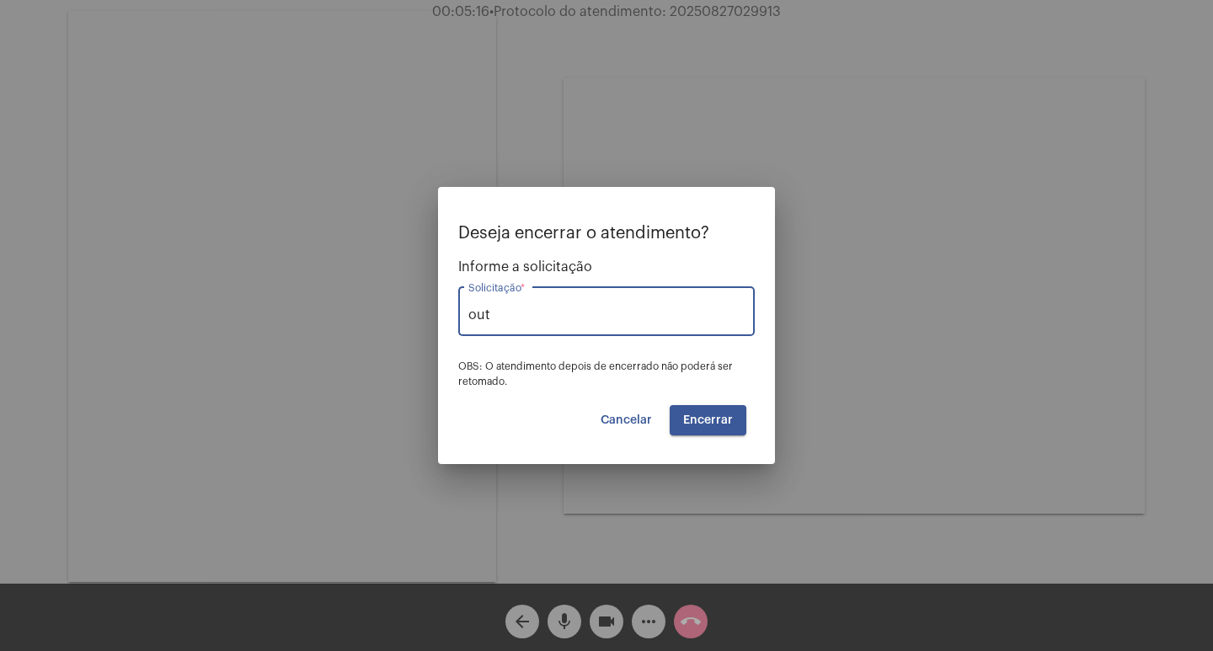
type input "Outros"
click at [699, 428] on button "Encerrar" at bounding box center [708, 420] width 77 height 30
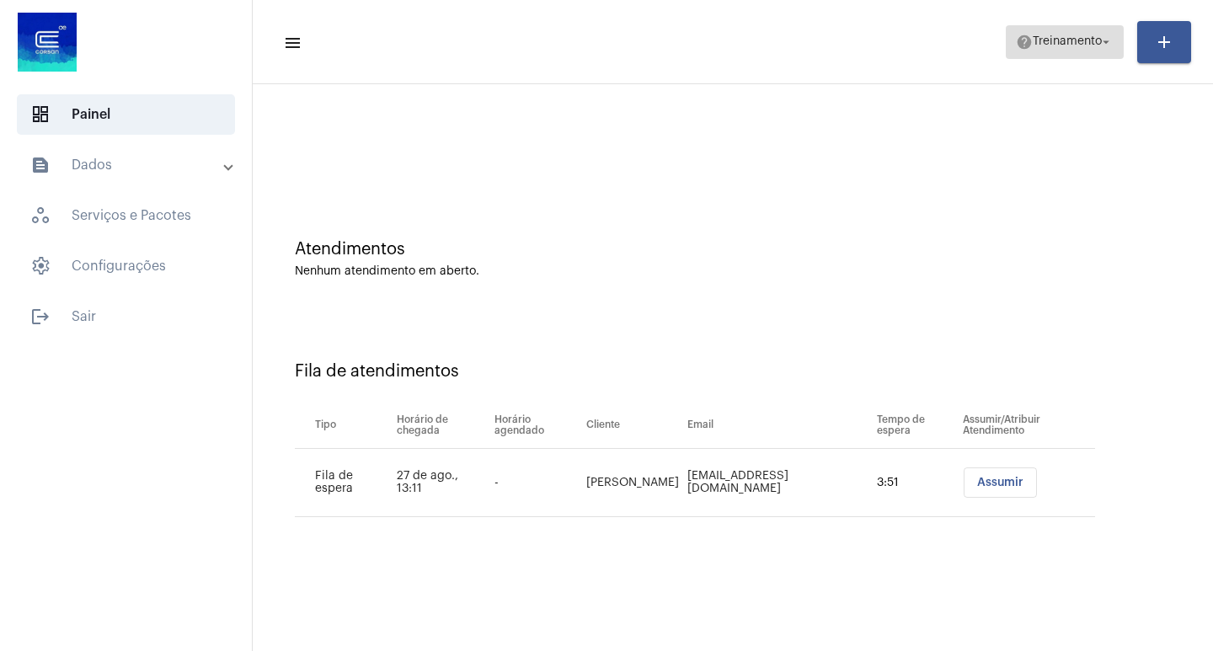
click at [1031, 58] on button "help Treinamento arrow_drop_down" at bounding box center [1065, 42] width 118 height 34
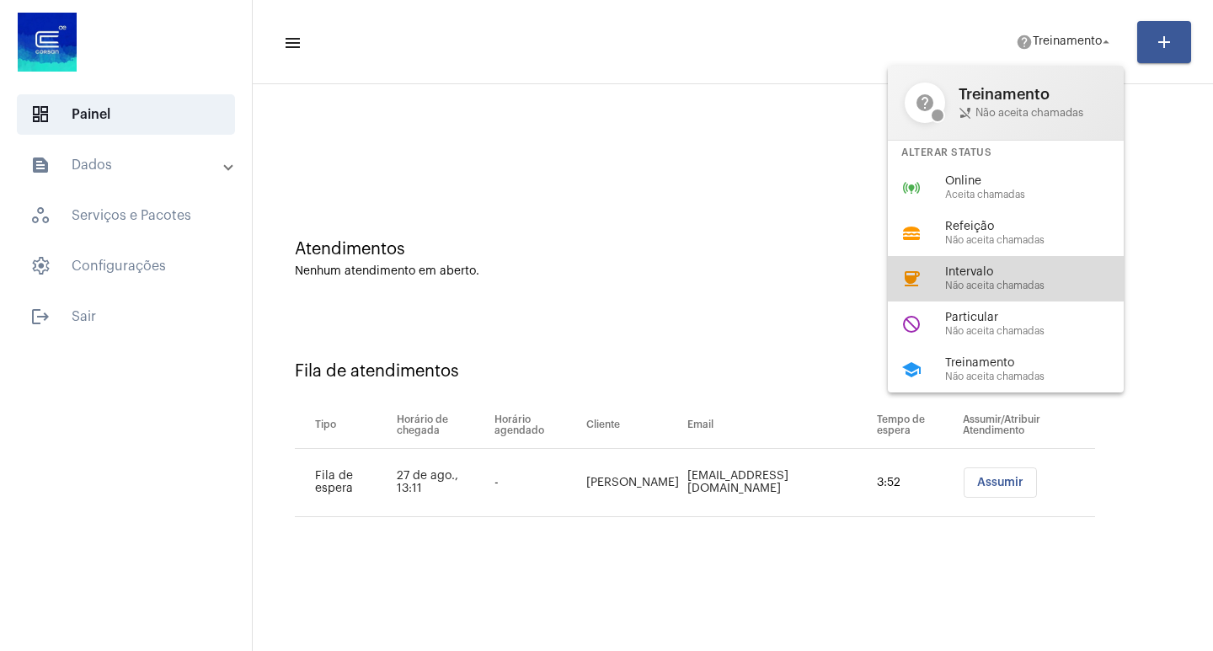
click at [985, 282] on span "Não aceita chamadas" at bounding box center [1041, 286] width 192 height 11
